Goal: Use online tool/utility: Utilize a website feature to perform a specific function

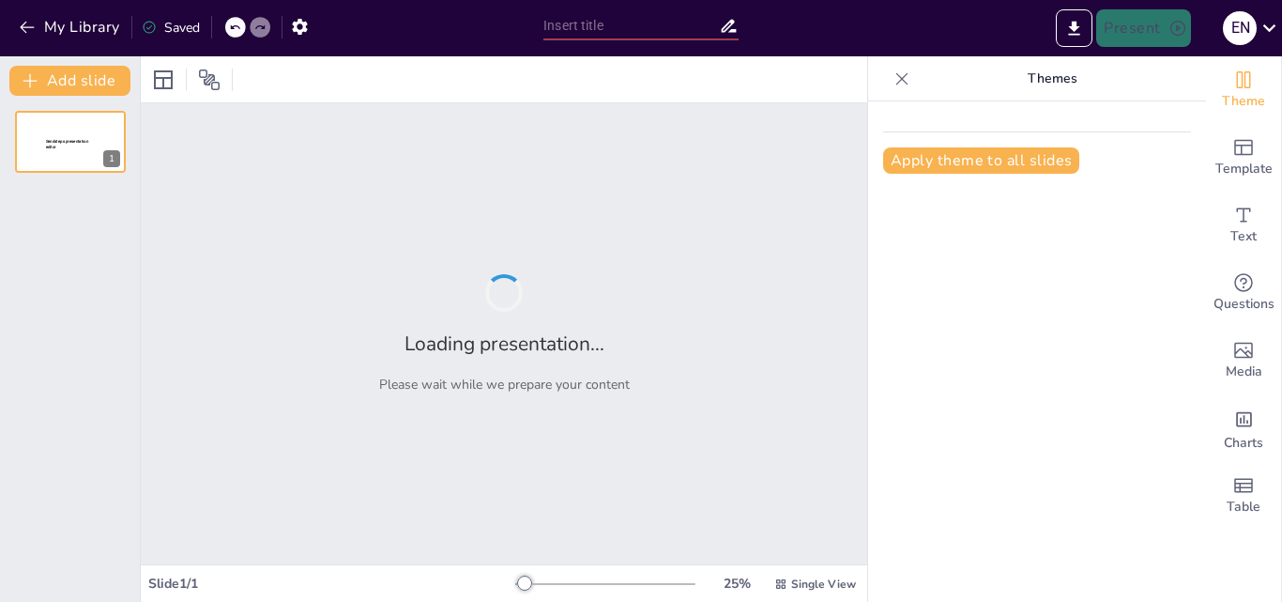
type input "New Sendsteps"
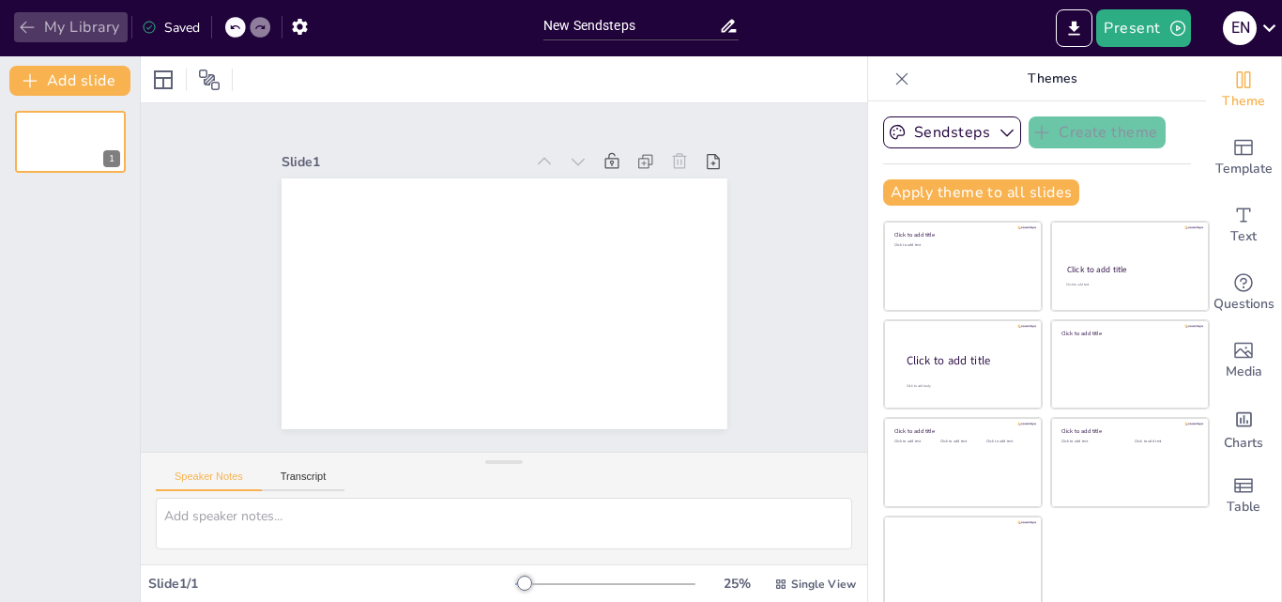
click at [24, 25] on icon "button" at bounding box center [27, 27] width 19 height 19
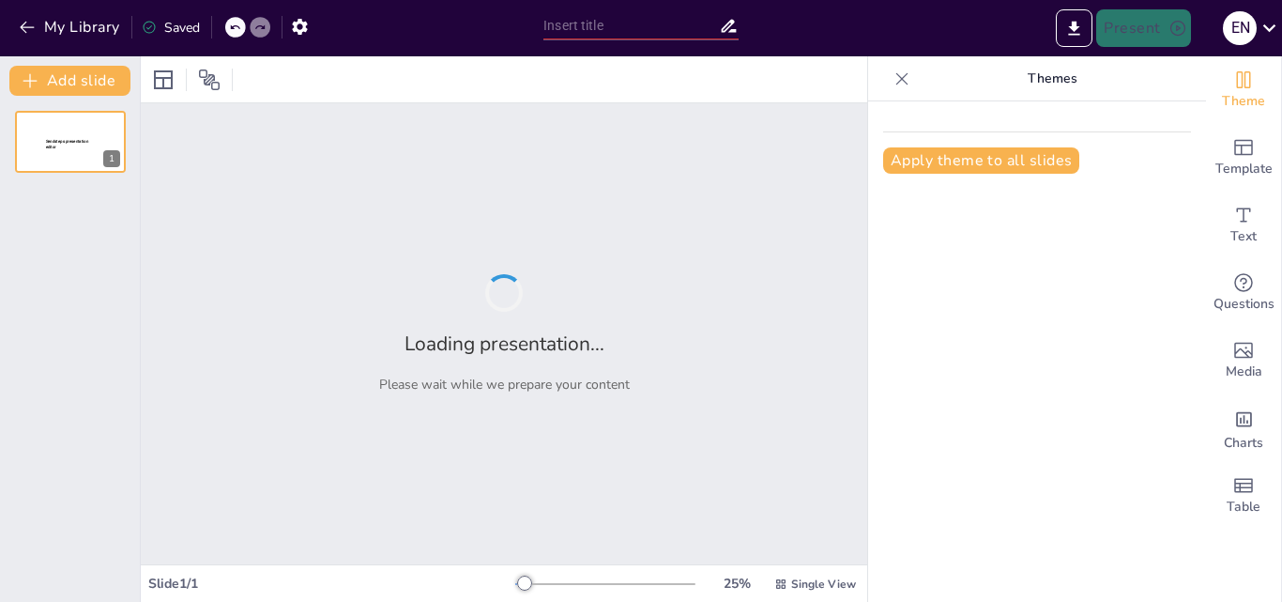
type input "New Sendsteps"
